Goal: Information Seeking & Learning: Learn about a topic

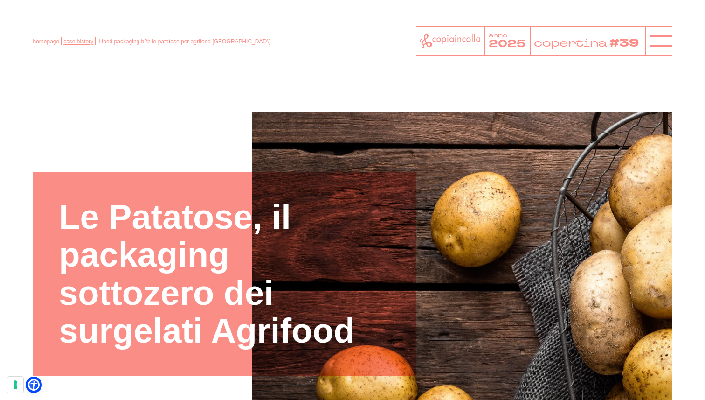
click at [78, 41] on link "case history" at bounding box center [78, 41] width 30 height 7
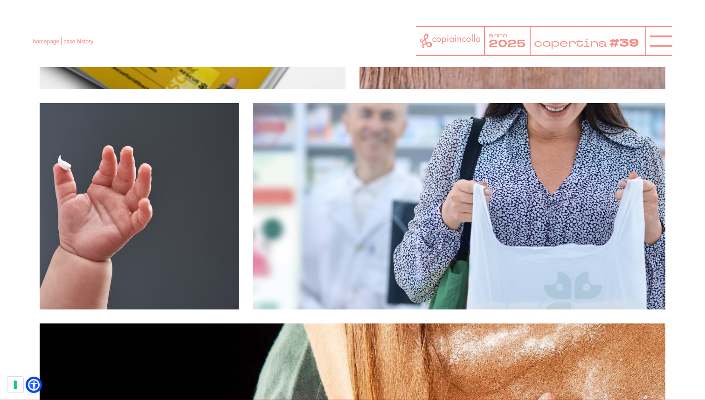
scroll to position [1990, 0]
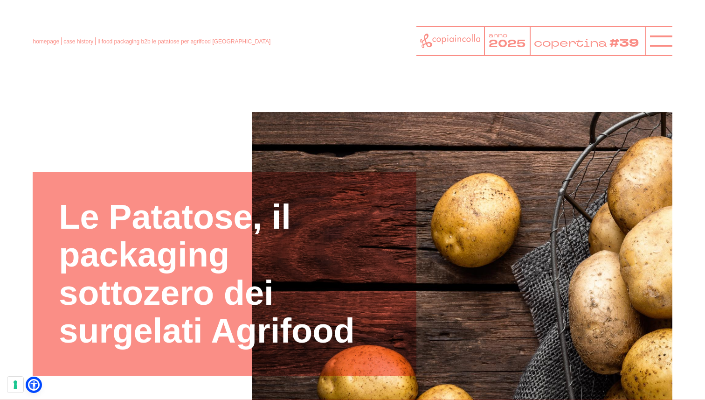
click at [75, 47] on div "homepage case history il food packaging b2b le patatose per agrifood abruzzo an…" at bounding box center [353, 41] width 640 height 30
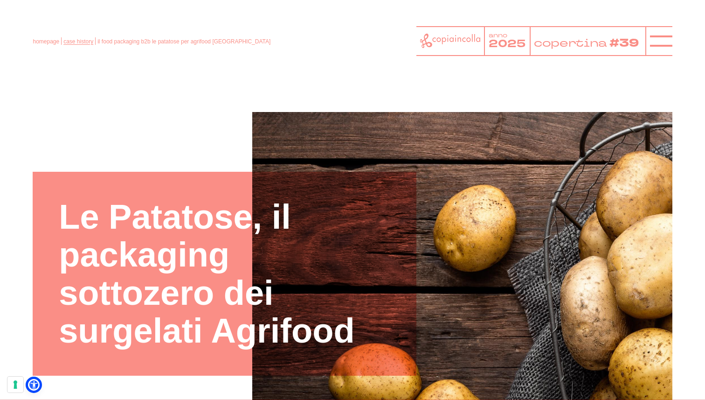
click at [75, 42] on link "case history" at bounding box center [78, 41] width 30 height 7
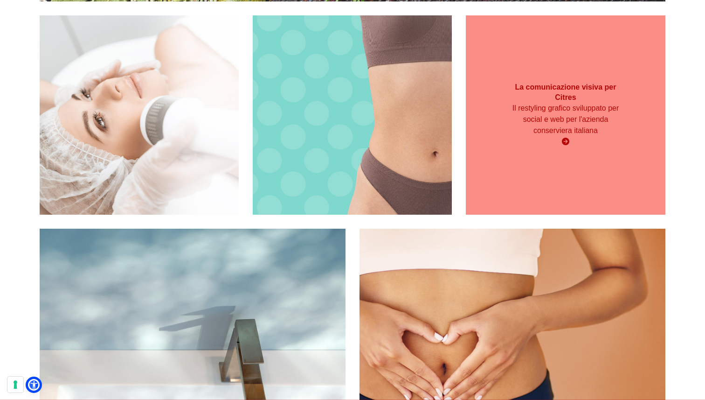
scroll to position [2358, 0]
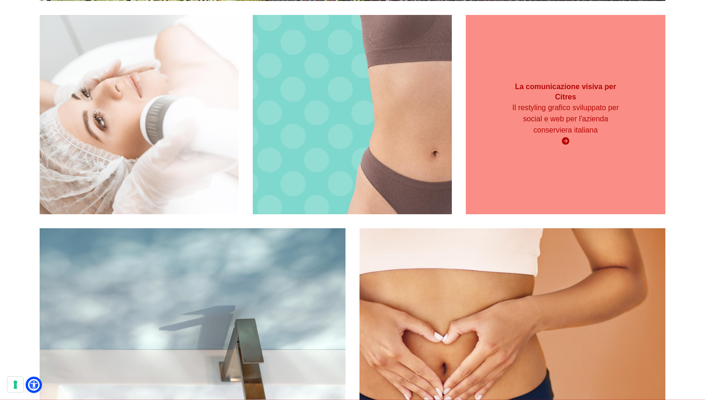
click at [567, 92] on h3 "La comunicazione visiva per Citres" at bounding box center [565, 92] width 119 height 21
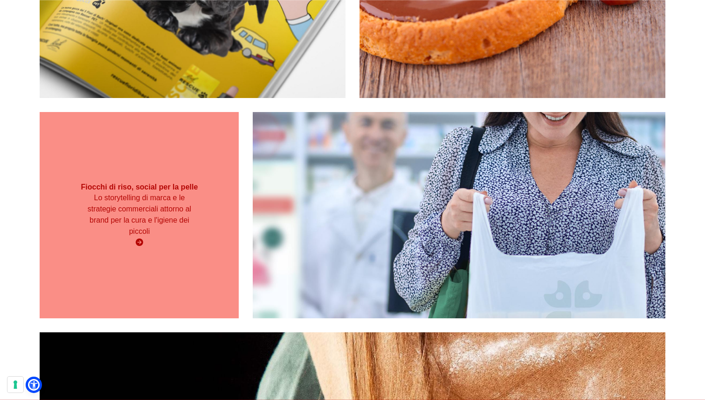
scroll to position [634, 0]
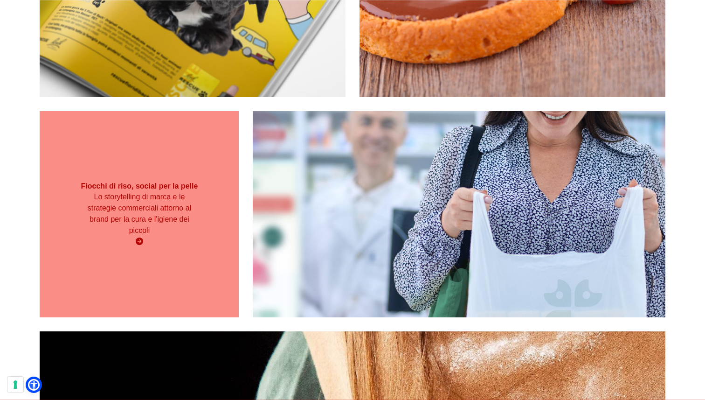
click at [164, 185] on div "Fiocchi di riso, social per la pelle Lo storytelling di marca e le strategie co…" at bounding box center [139, 214] width 199 height 76
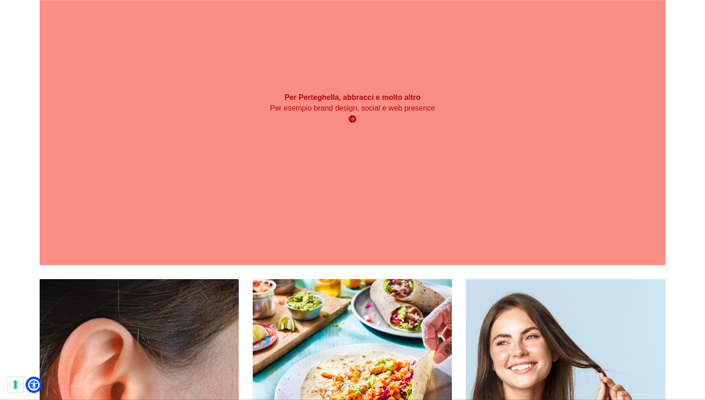
scroll to position [1013, 0]
click at [358, 193] on div "Per Perteghella, abbracci e molto altro Per esempio brand design, social e web …" at bounding box center [353, 108] width 626 height 313
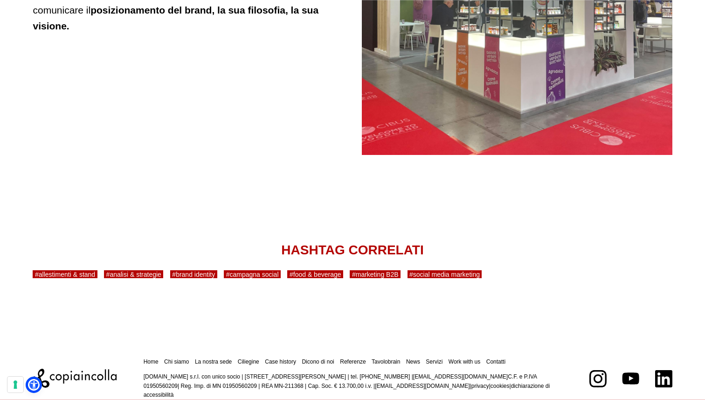
scroll to position [4298, 0]
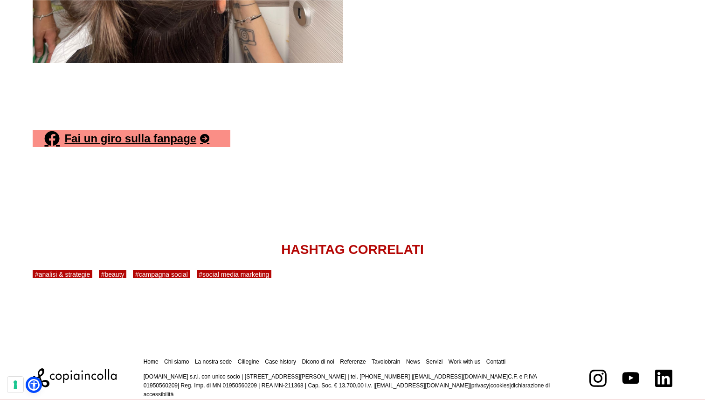
scroll to position [4913, 0]
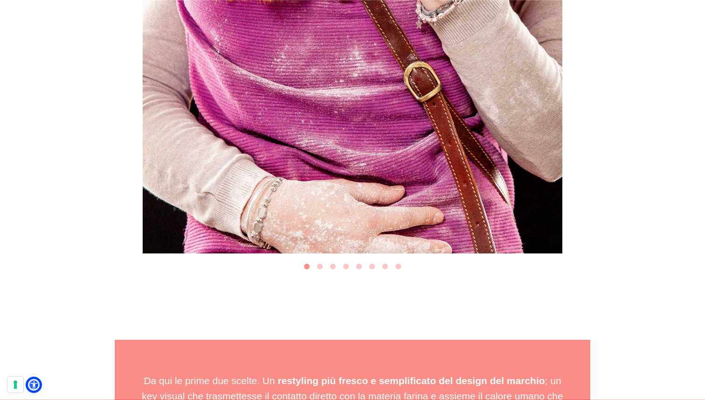
scroll to position [1177, 0]
click at [321, 268] on button "Go to slide 2" at bounding box center [320, 266] width 6 height 6
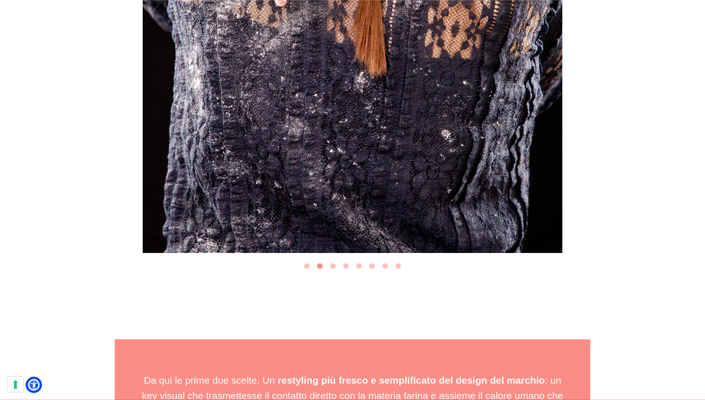
click at [332, 265] on button "Go to slide 3" at bounding box center [333, 266] width 6 height 6
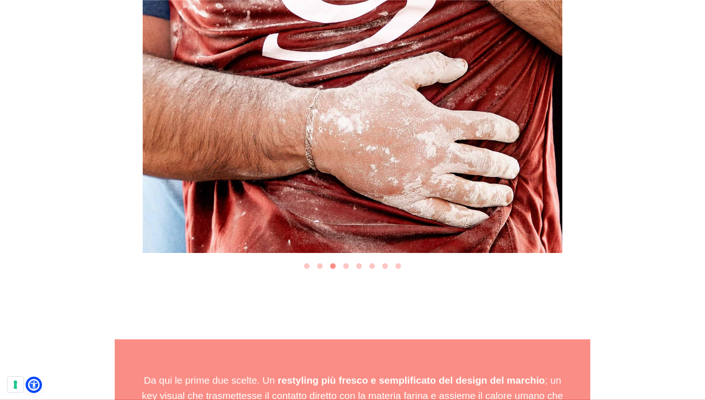
click at [348, 266] on button "Go to slide 4" at bounding box center [346, 266] width 6 height 6
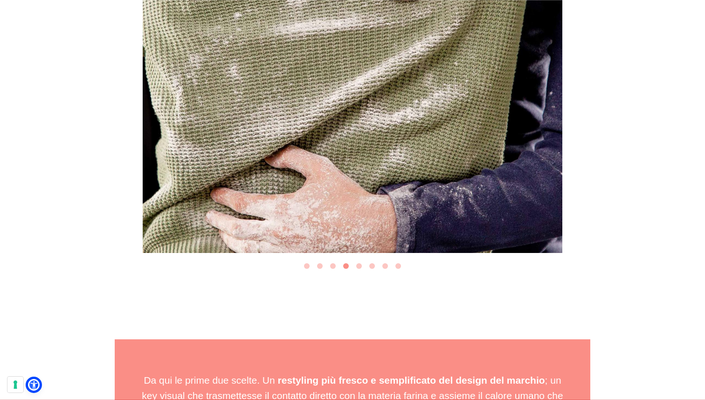
click at [356, 266] on button "Go to slide 5" at bounding box center [359, 266] width 6 height 6
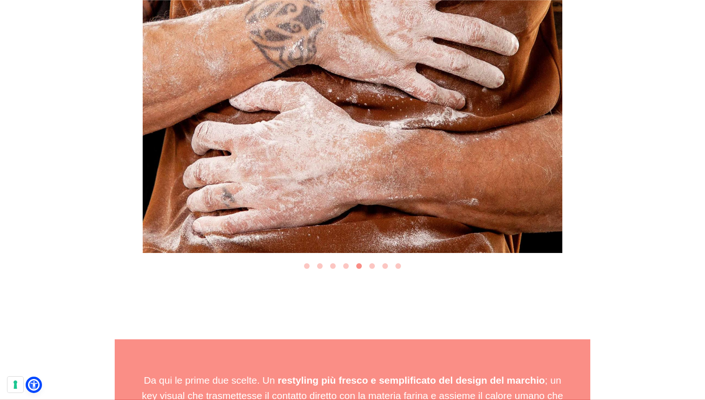
click at [373, 265] on button "Go to slide 6" at bounding box center [373, 266] width 6 height 6
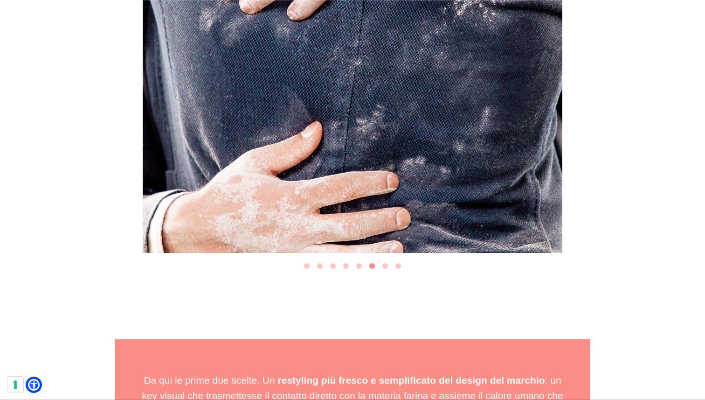
click at [386, 265] on button "Go to slide 7" at bounding box center [386, 266] width 6 height 6
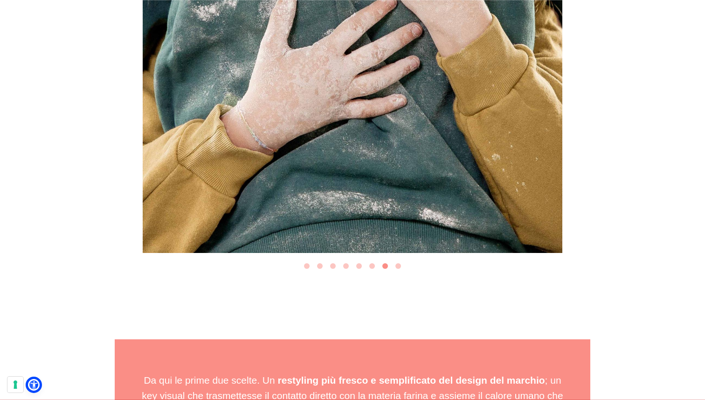
click at [401, 265] on button "Go to slide 8" at bounding box center [399, 266] width 6 height 6
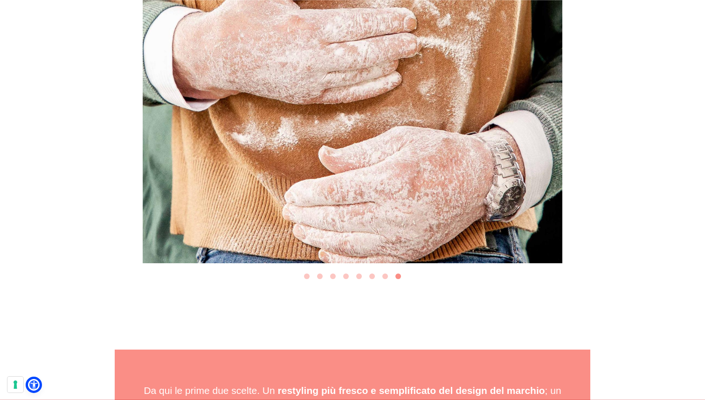
scroll to position [1167, 0]
click at [385, 278] on button "Go to slide 7" at bounding box center [386, 276] width 6 height 6
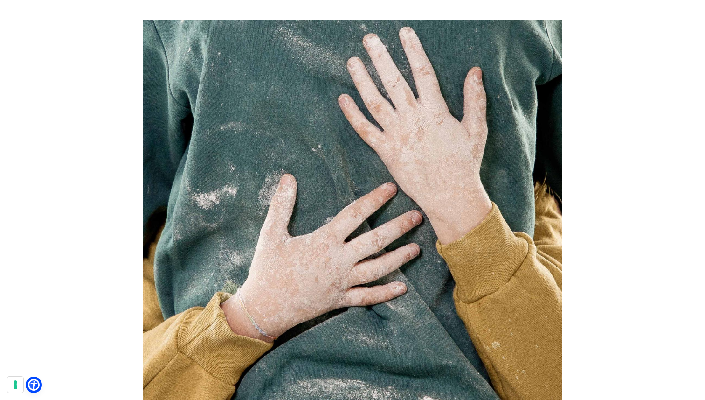
scroll to position [990, 0]
